Goal: Obtain resource: Download file/media

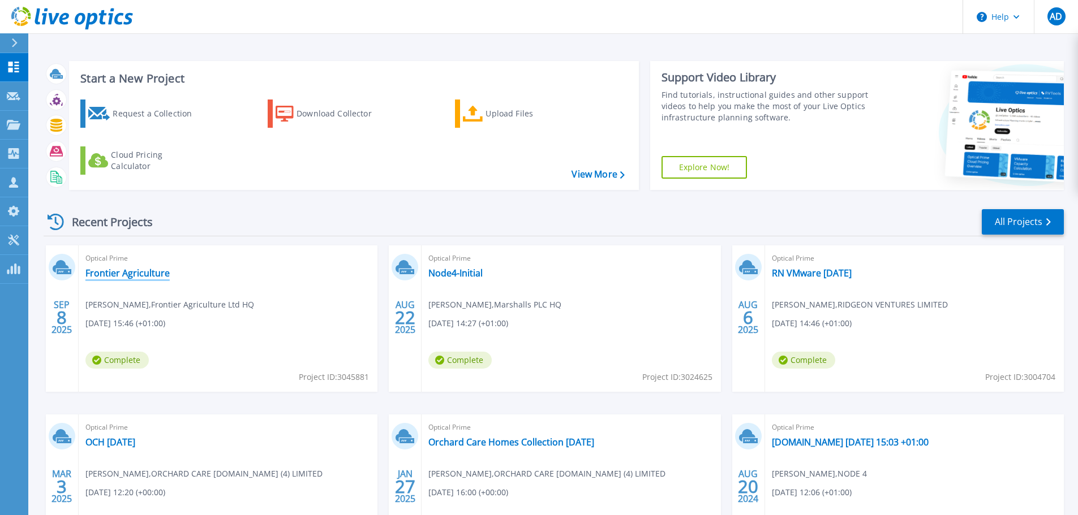
click at [137, 272] on link "Frontier Agriculture" at bounding box center [127, 273] width 84 height 11
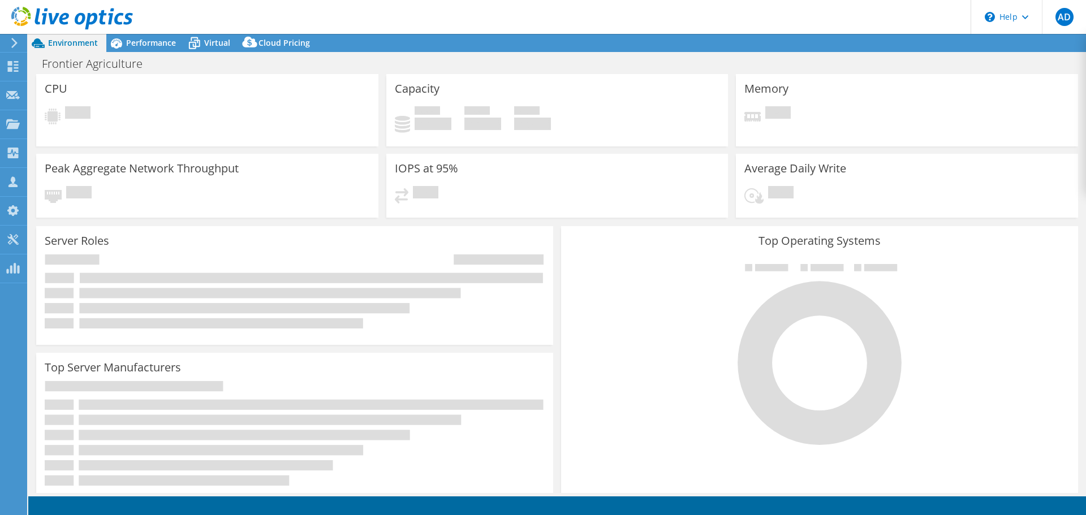
select select "USD"
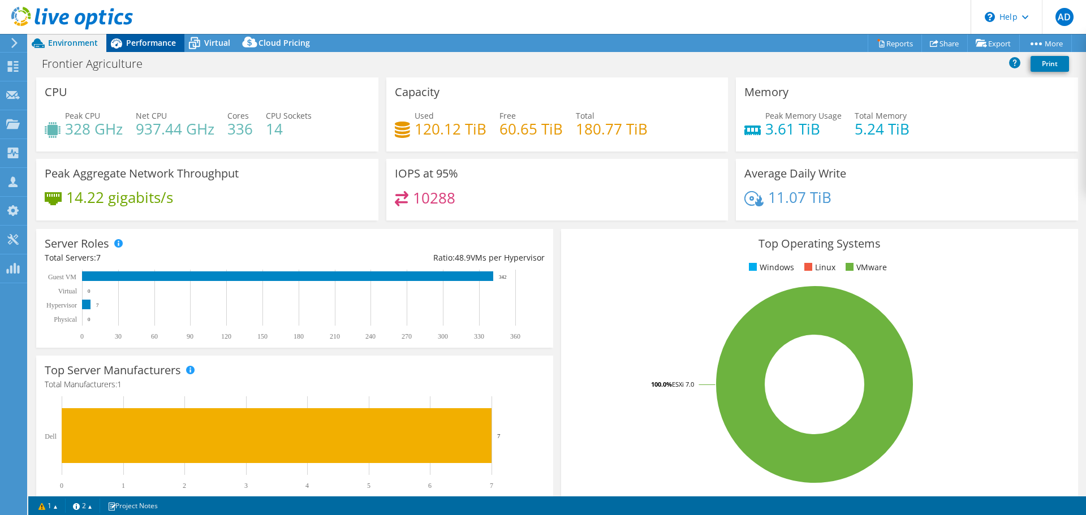
click at [139, 45] on span "Performance" at bounding box center [151, 42] width 50 height 11
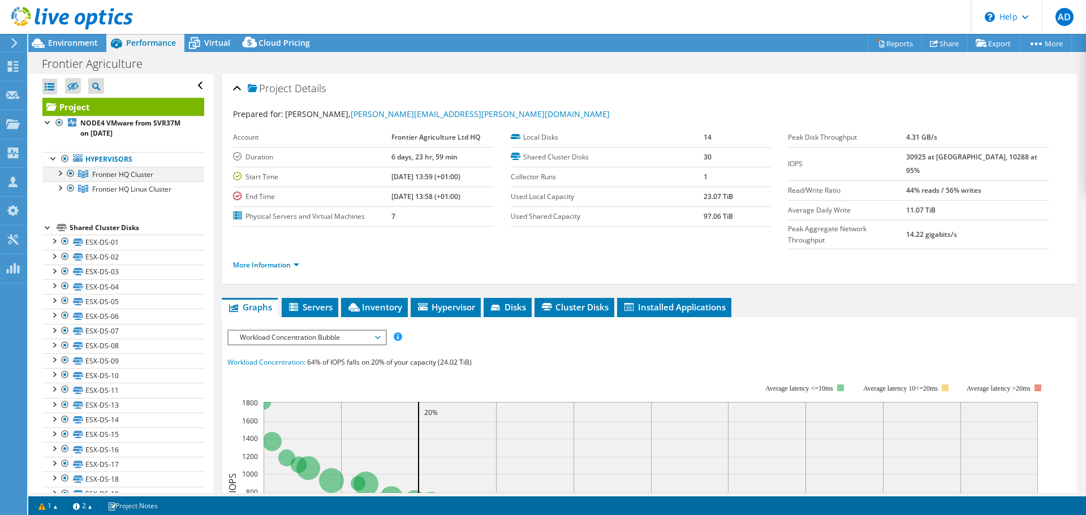
click at [63, 174] on div at bounding box center [59, 172] width 11 height 11
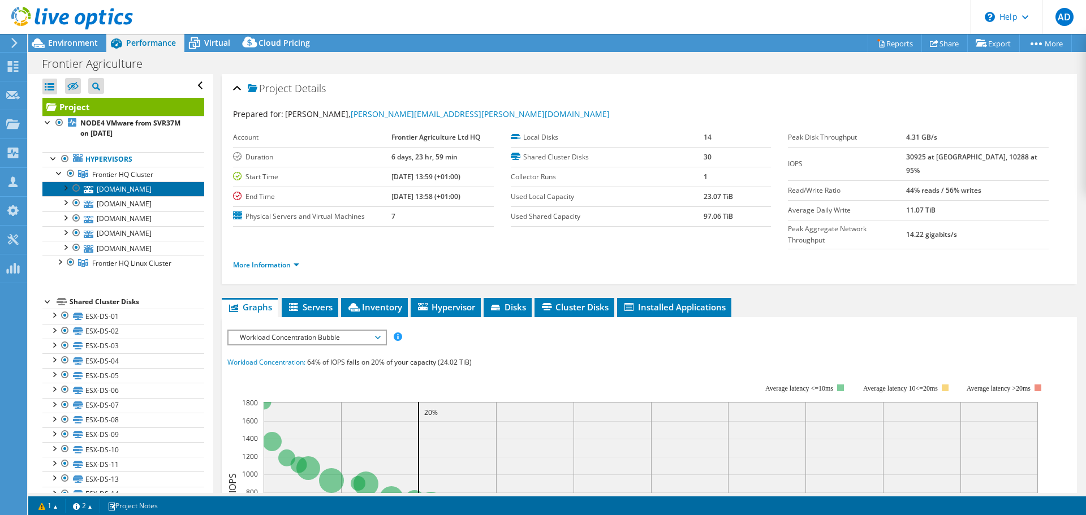
click at [108, 192] on link "[DOMAIN_NAME]" at bounding box center [123, 189] width 162 height 15
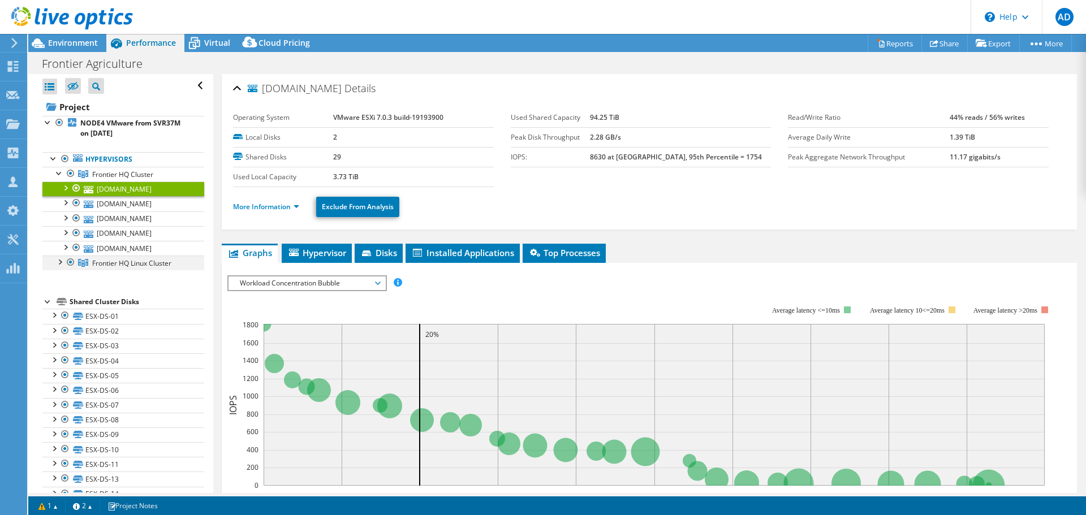
click at [60, 263] on div at bounding box center [59, 261] width 11 height 11
click at [66, 188] on div at bounding box center [64, 187] width 11 height 11
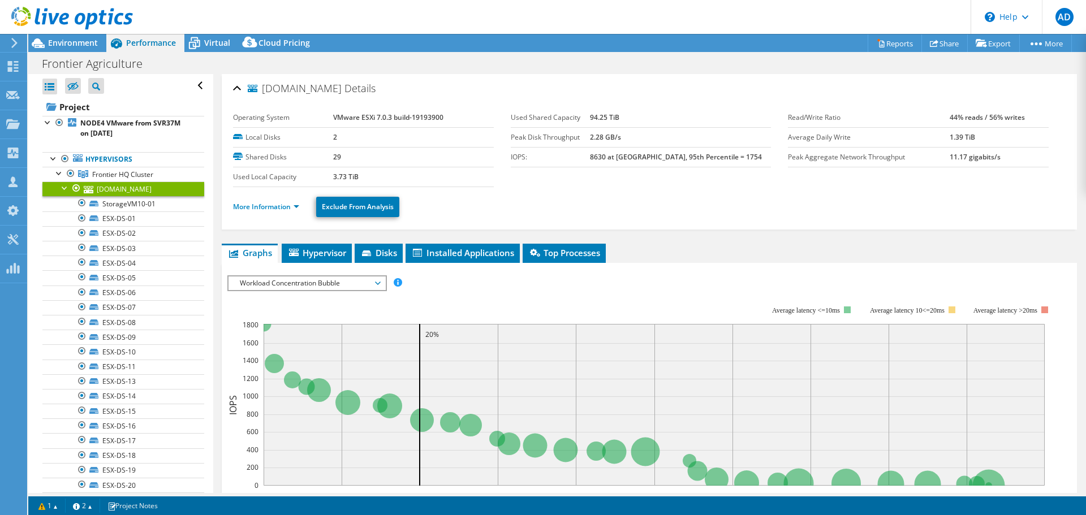
click at [61, 188] on div at bounding box center [64, 187] width 11 height 11
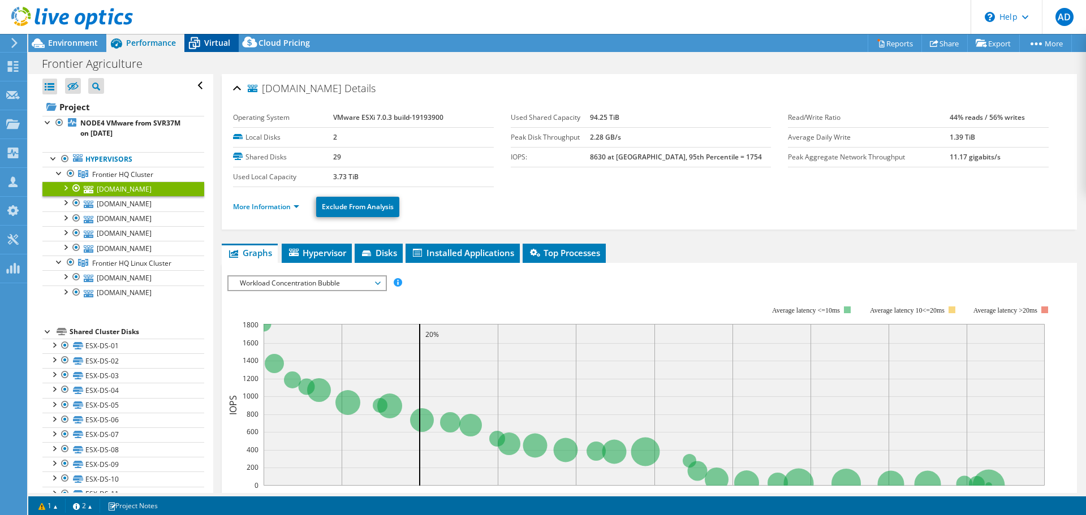
click at [216, 41] on span "Virtual" at bounding box center [217, 42] width 26 height 11
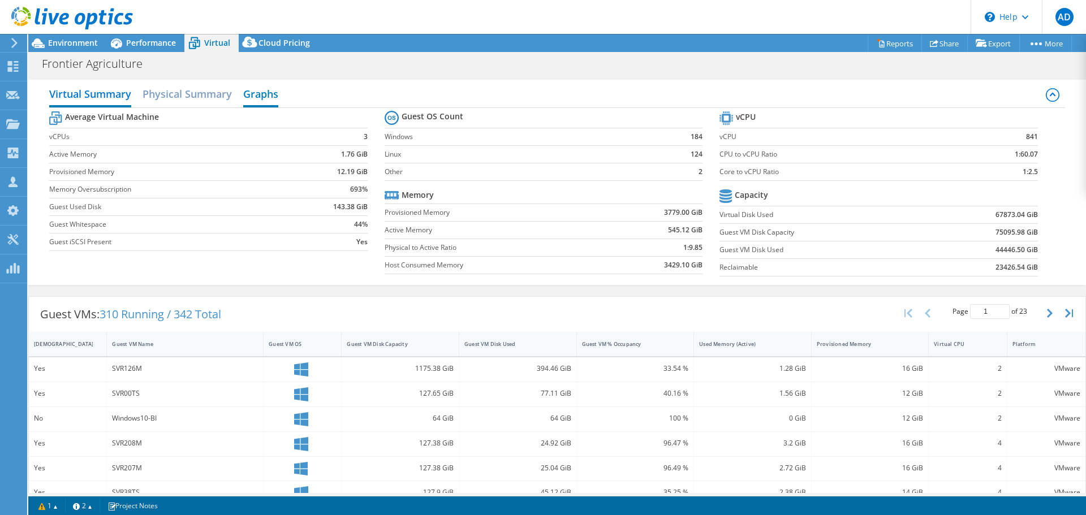
click at [256, 95] on h2 "Graphs" at bounding box center [260, 95] width 35 height 25
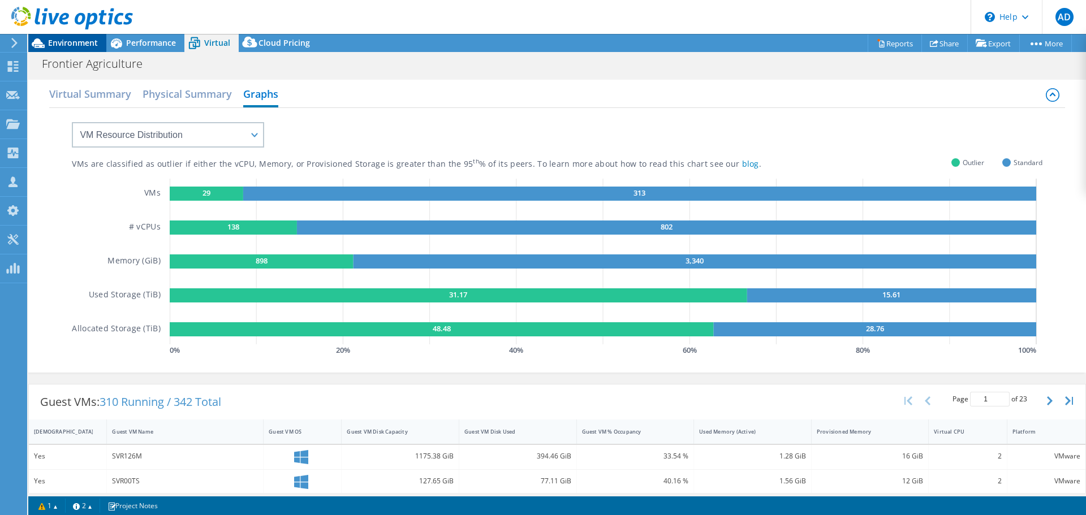
click at [77, 41] on span "Environment" at bounding box center [73, 42] width 50 height 11
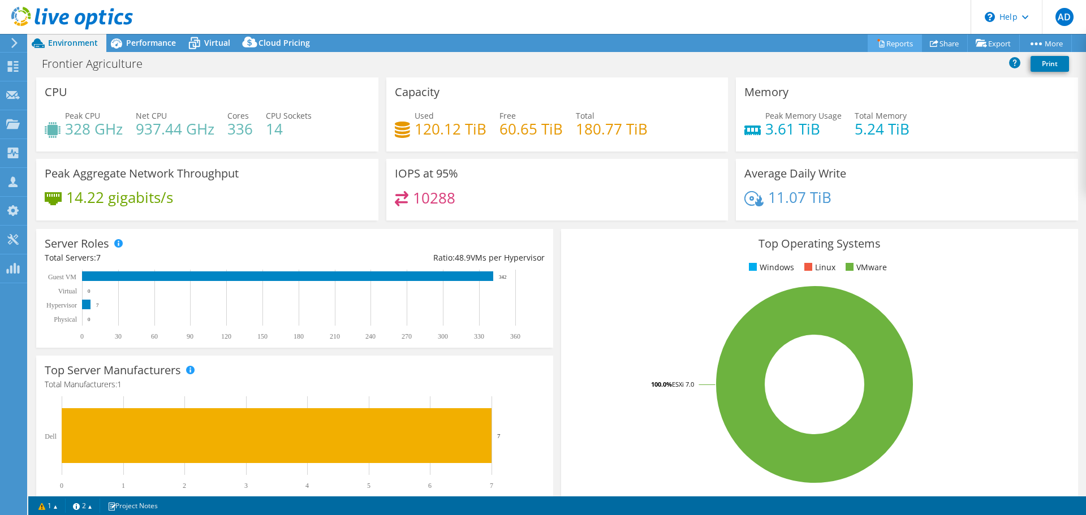
click at [898, 42] on link "Reports" at bounding box center [895, 44] width 54 height 18
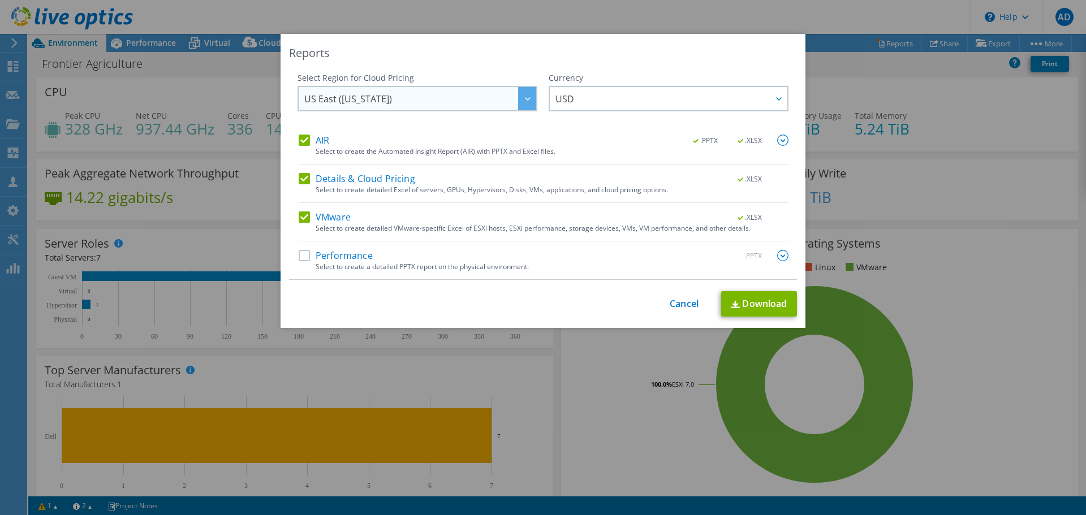
click at [525, 97] on icon at bounding box center [528, 98] width 6 height 3
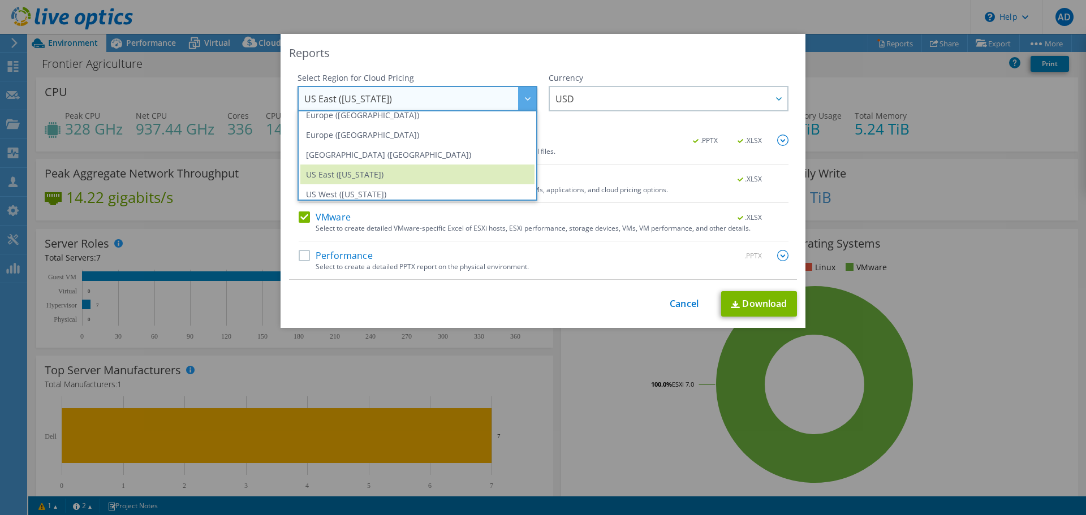
scroll to position [123, 0]
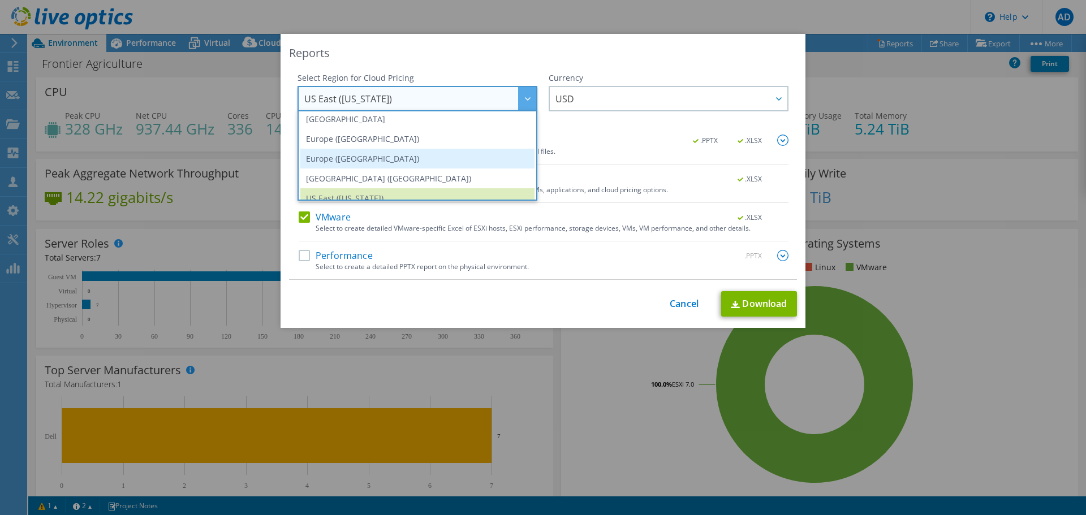
click at [475, 166] on li "Europe ([GEOGRAPHIC_DATA])" at bounding box center [417, 159] width 234 height 20
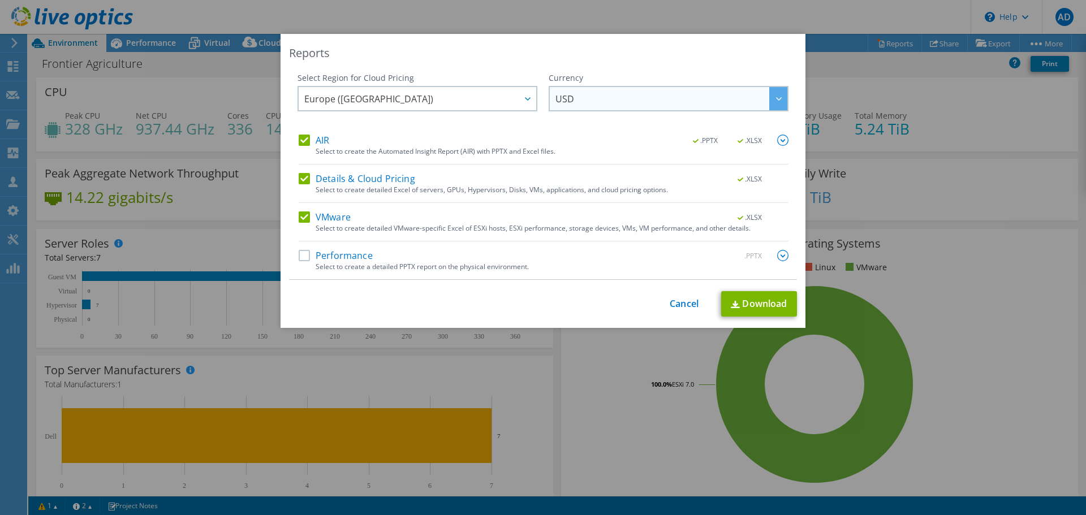
click at [620, 101] on span "USD" at bounding box center [672, 98] width 232 height 23
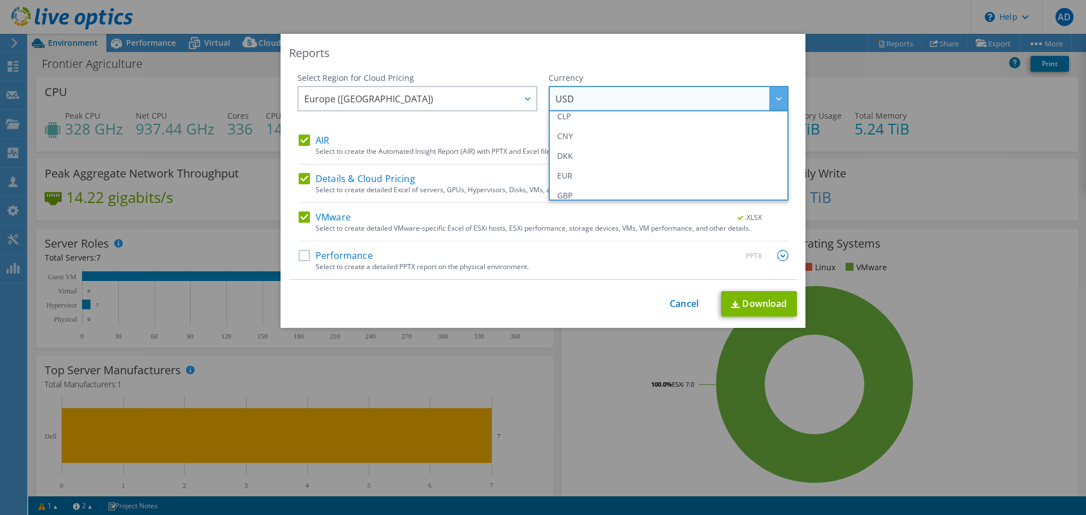
scroll to position [113, 0]
click at [631, 183] on li "GBP" at bounding box center [669, 188] width 234 height 20
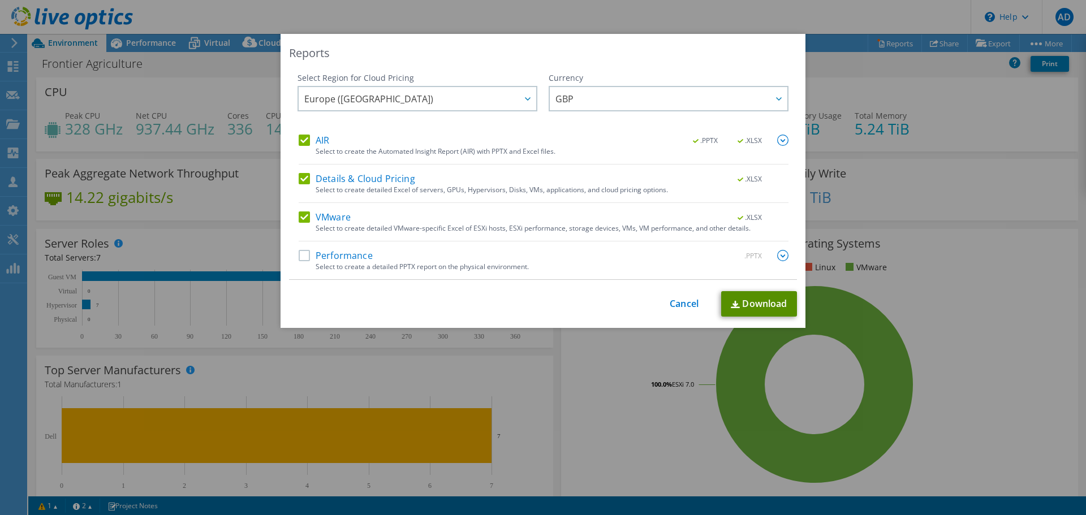
click at [747, 307] on link "Download" at bounding box center [759, 303] width 76 height 25
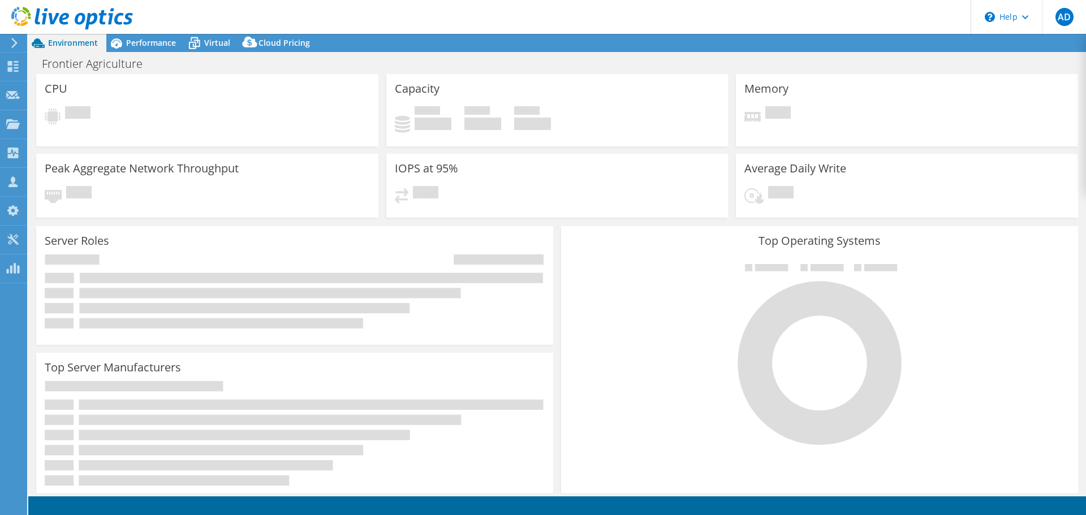
select select "EULondon"
select select "GBP"
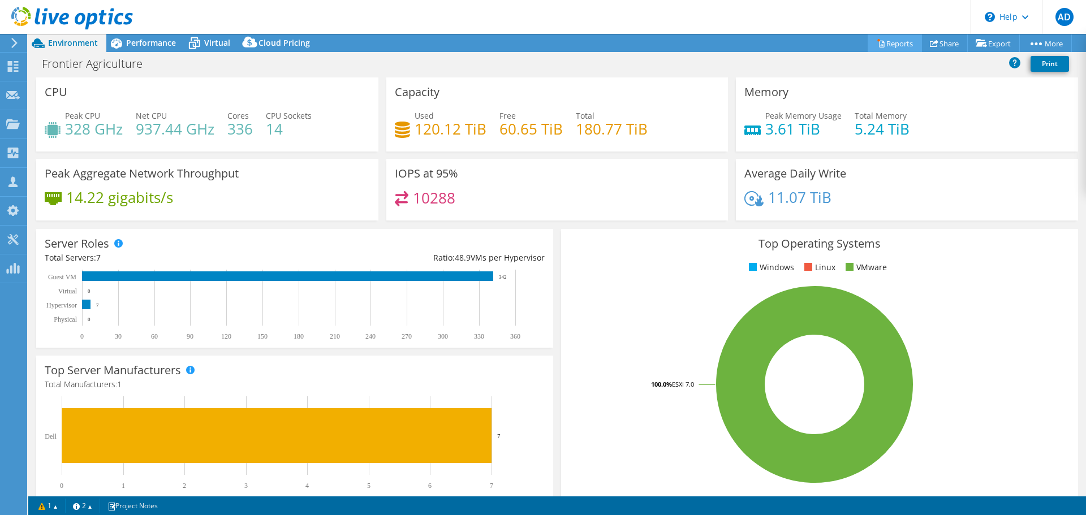
click at [885, 37] on link "Reports" at bounding box center [895, 44] width 54 height 18
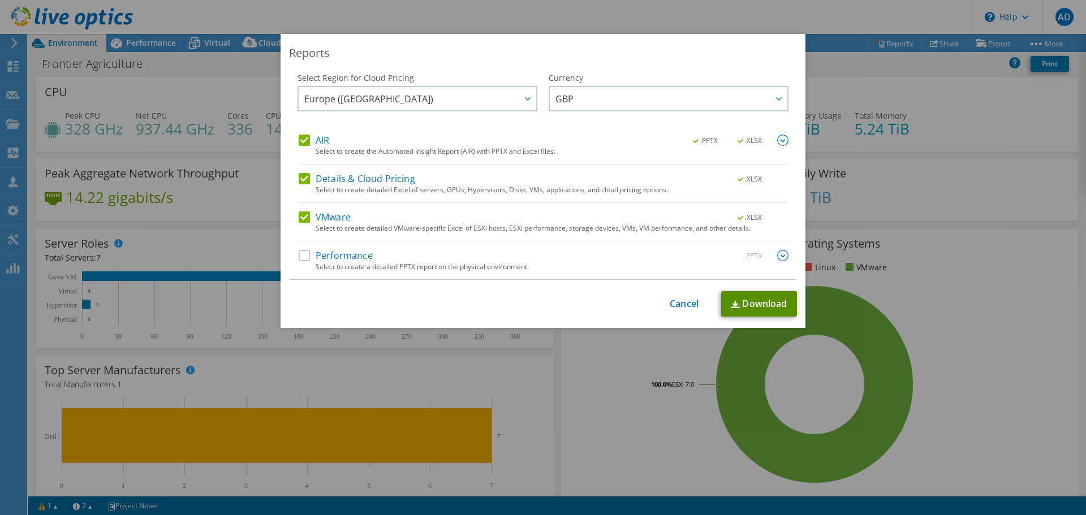
click at [754, 305] on link "Download" at bounding box center [759, 303] width 76 height 25
click at [676, 305] on link "Cancel" at bounding box center [684, 304] width 29 height 11
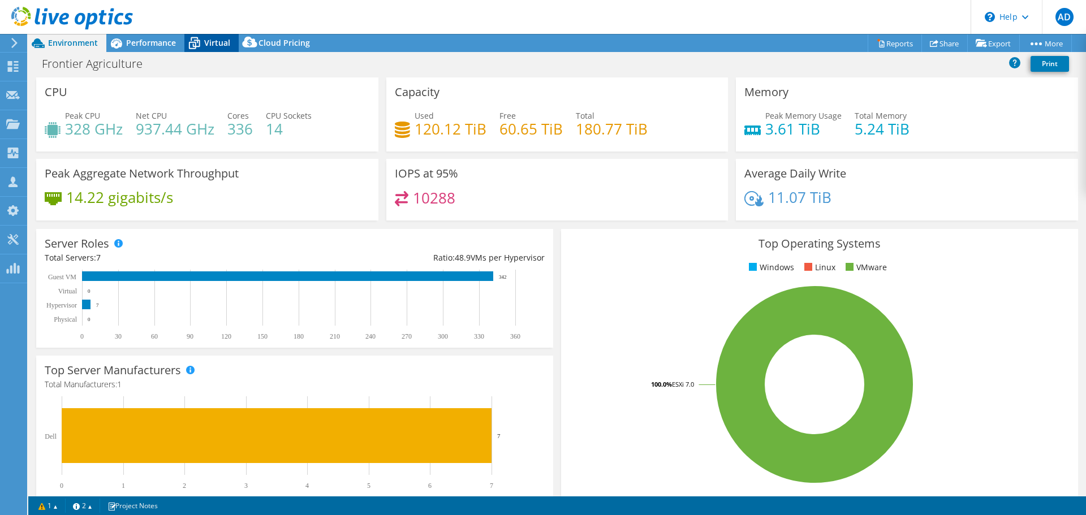
click at [224, 44] on span "Virtual" at bounding box center [217, 42] width 26 height 11
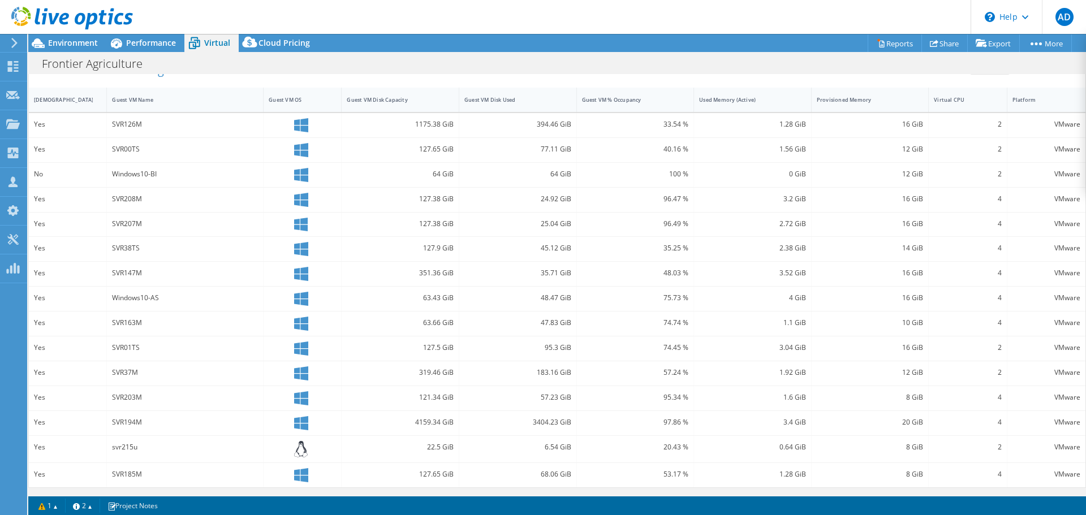
scroll to position [245, 0]
click at [58, 508] on link "1" at bounding box center [48, 506] width 35 height 14
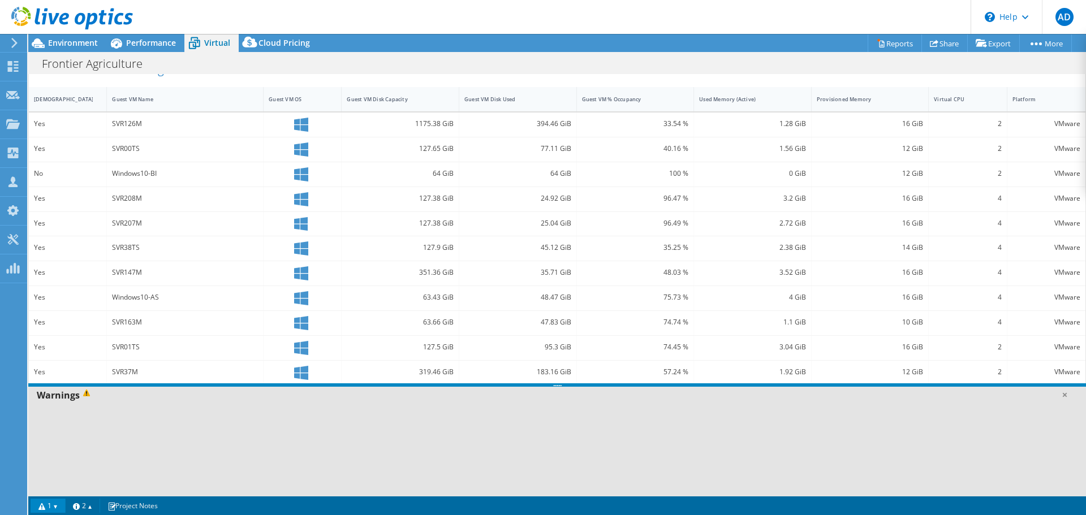
click at [57, 397] on div "Warnings" at bounding box center [557, 395] width 1058 height 17
click at [100, 507] on link "2" at bounding box center [82, 506] width 35 height 14
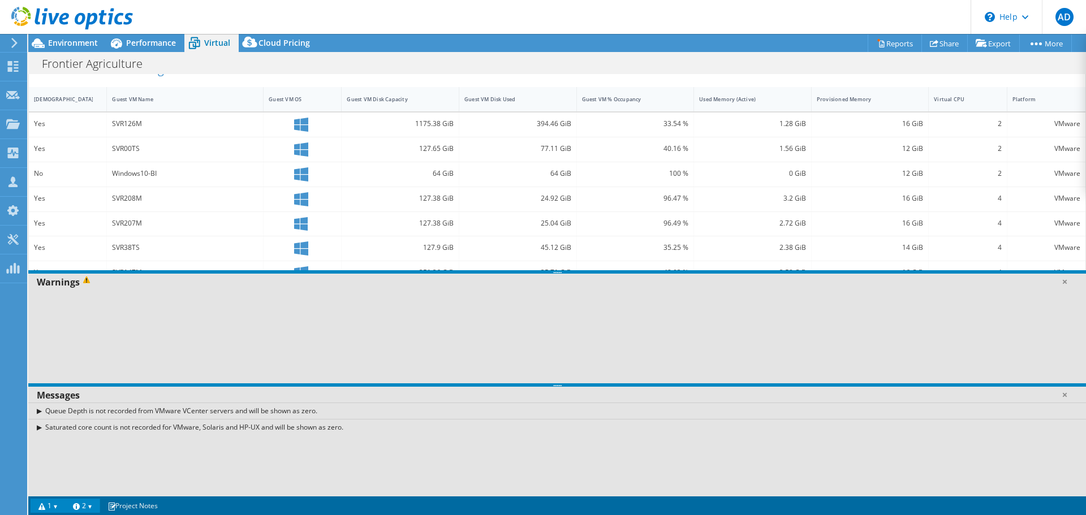
click at [92, 506] on link "2" at bounding box center [82, 506] width 35 height 14
